Goal: Check status

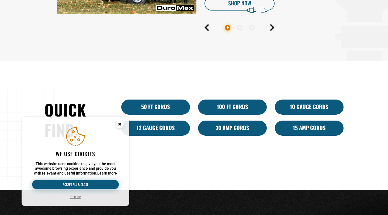
scroll to position [312, 0]
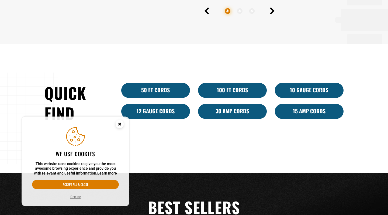
click at [120, 123] on circle "Cookie Consent" at bounding box center [120, 124] width 8 height 8
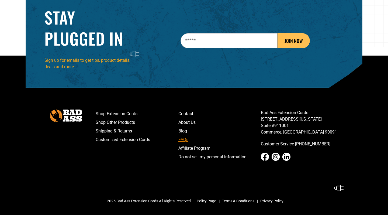
scroll to position [848, 0]
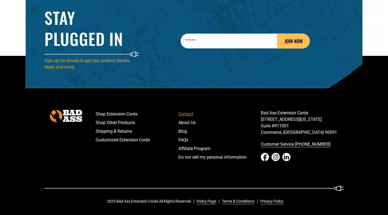
click at [187, 112] on link "Contact" at bounding box center [219, 114] width 83 height 9
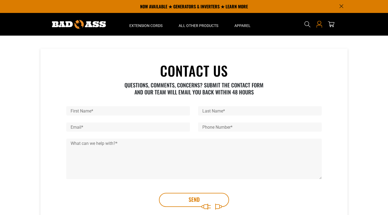
click at [319, 25] on icon at bounding box center [320, 23] width 4 height 4
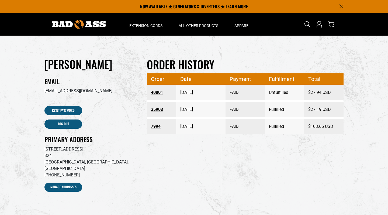
click at [193, 90] on time "July 15, 2025" at bounding box center [186, 92] width 13 height 5
click at [159, 91] on link "40801" at bounding box center [162, 93] width 22 height 10
